Goal: Check status: Check status

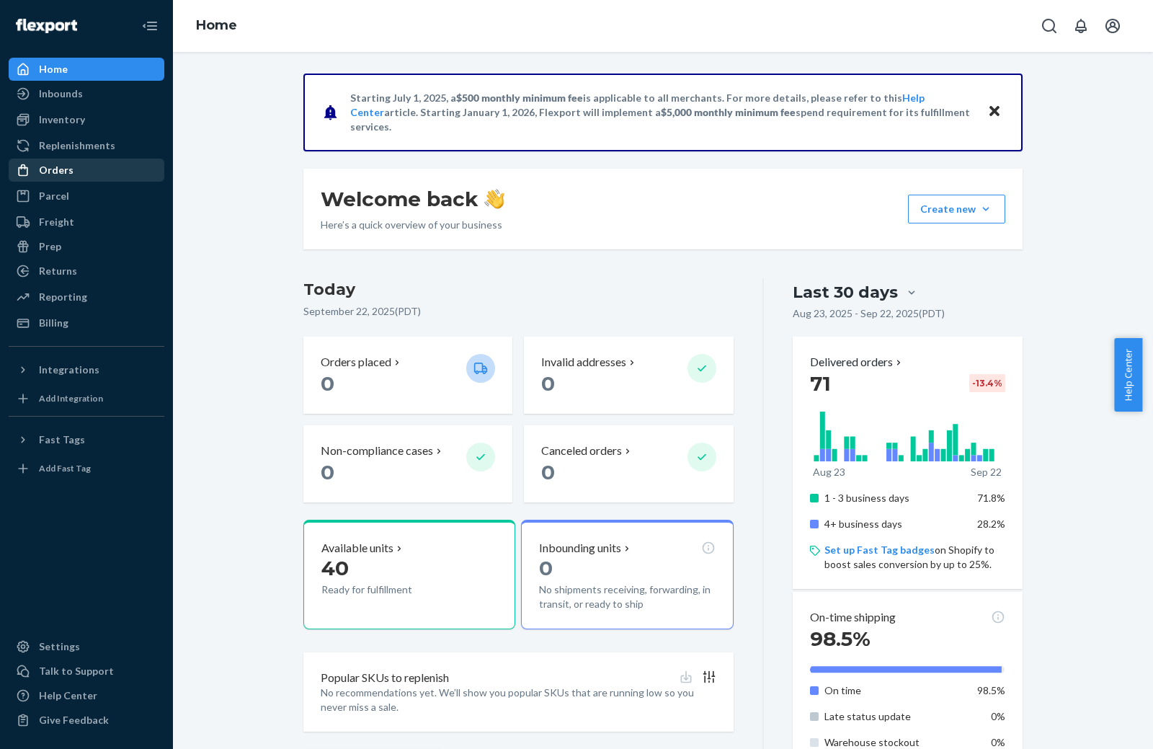
click at [56, 170] on div "Orders" at bounding box center [56, 170] width 35 height 14
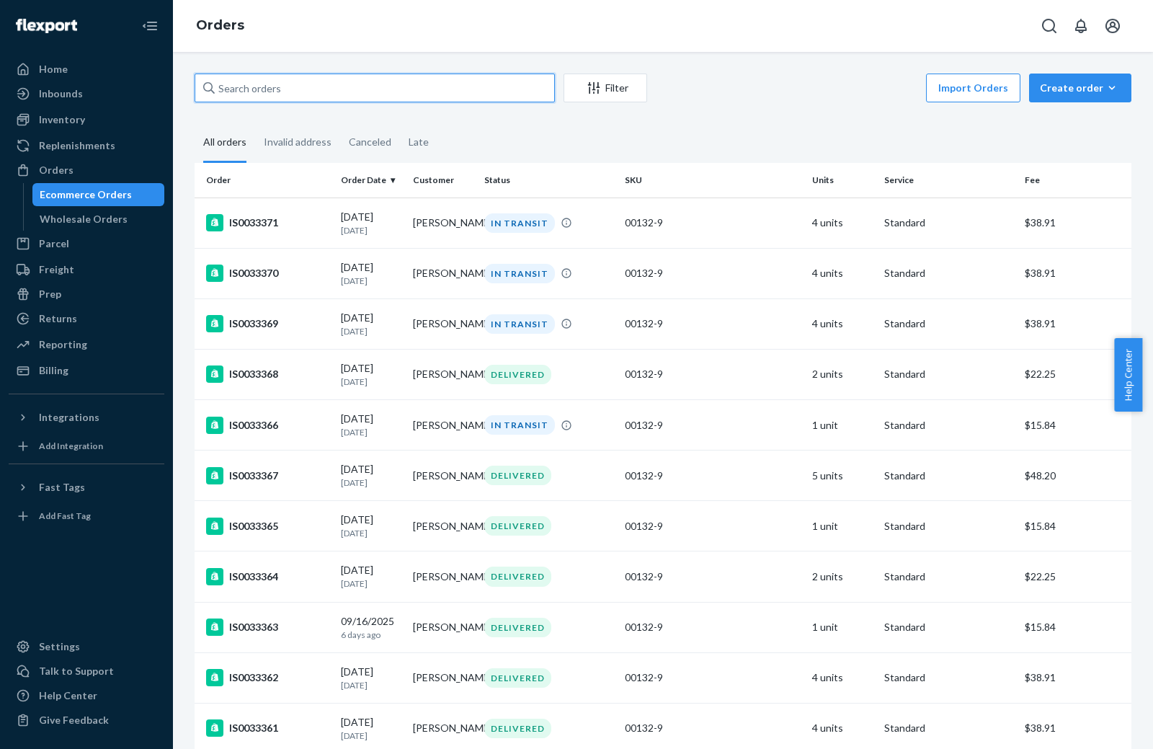
click at [320, 83] on input "text" at bounding box center [375, 87] width 360 height 29
paste input "IS0033369"
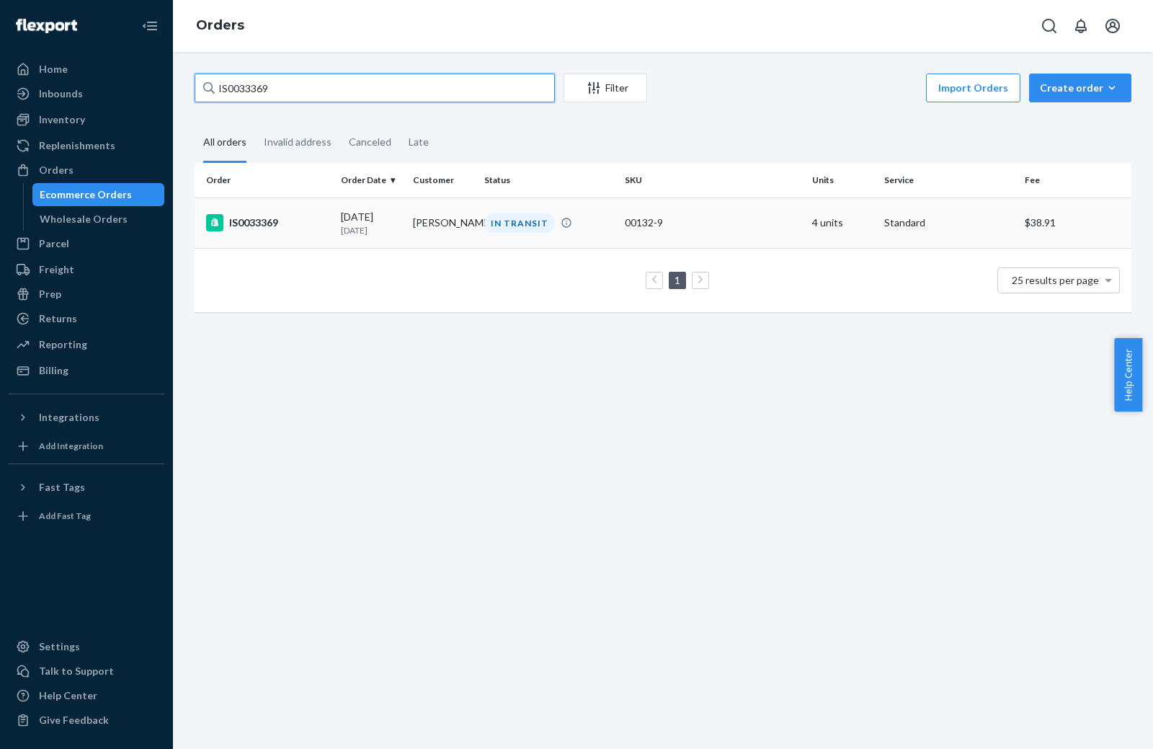
type input "IS0033369"
click at [263, 220] on div "IS0033369" at bounding box center [267, 222] width 123 height 17
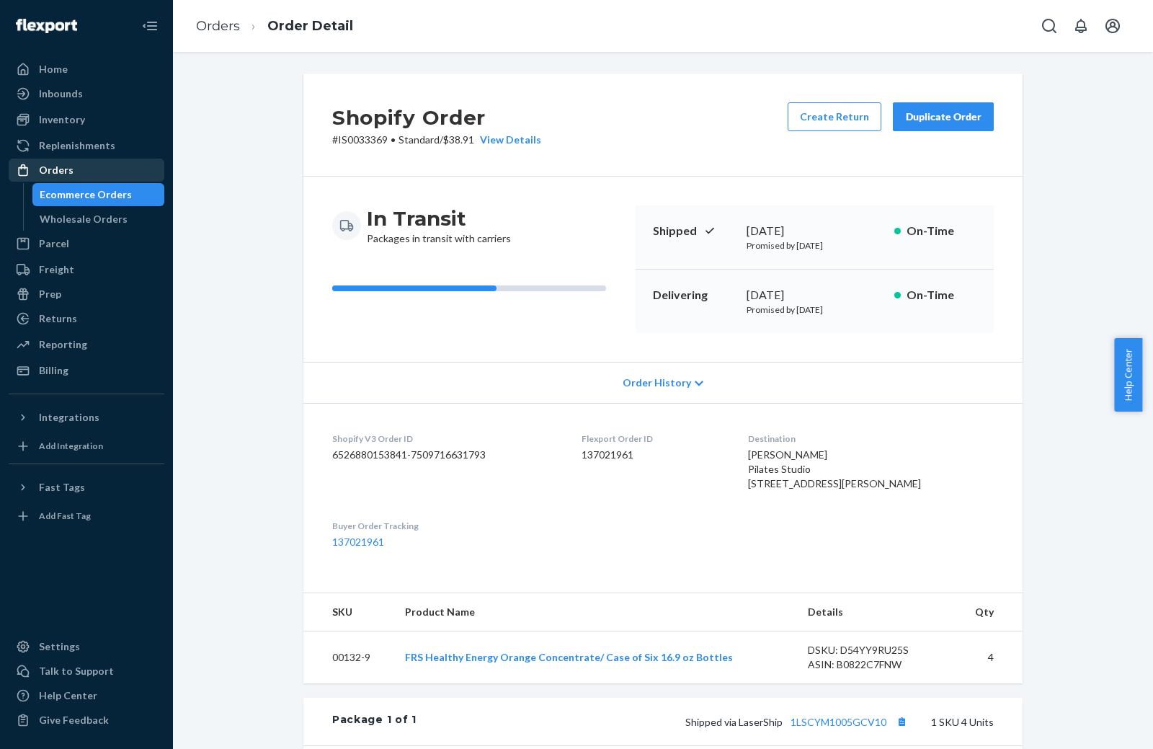
click at [53, 169] on div "Orders" at bounding box center [56, 170] width 35 height 14
